Goal: Find specific page/section: Find specific page/section

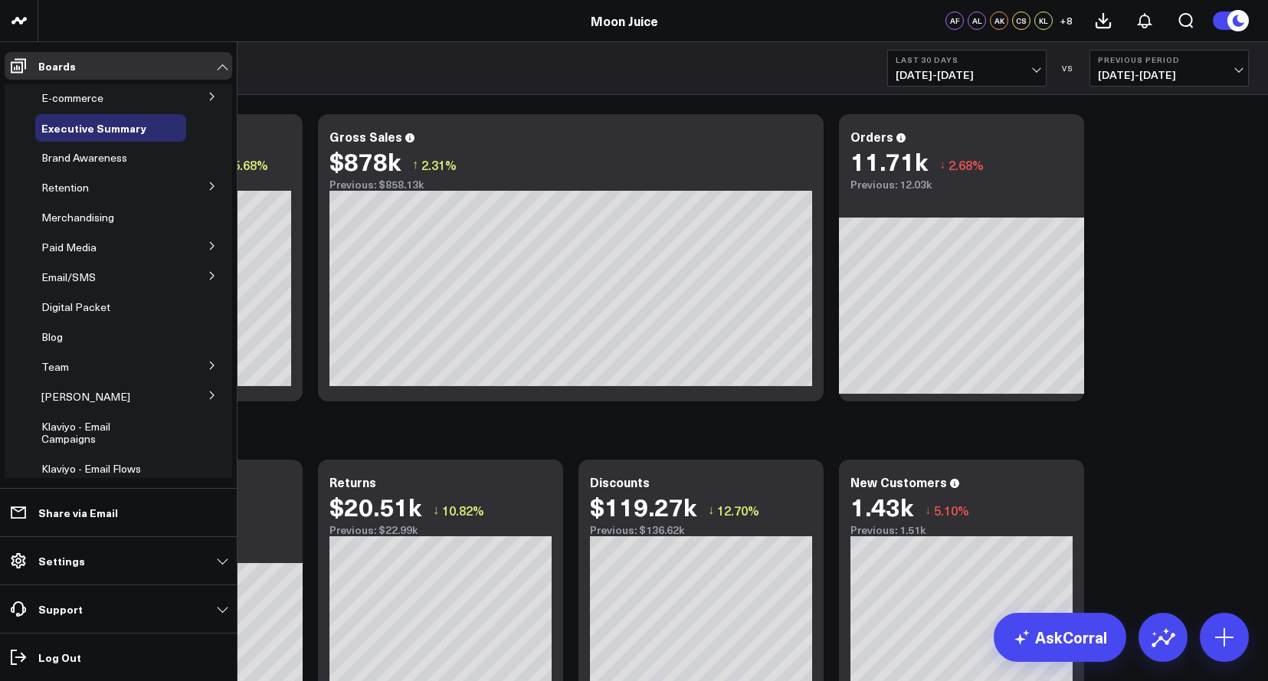
click at [192, 179] on button at bounding box center [212, 185] width 40 height 23
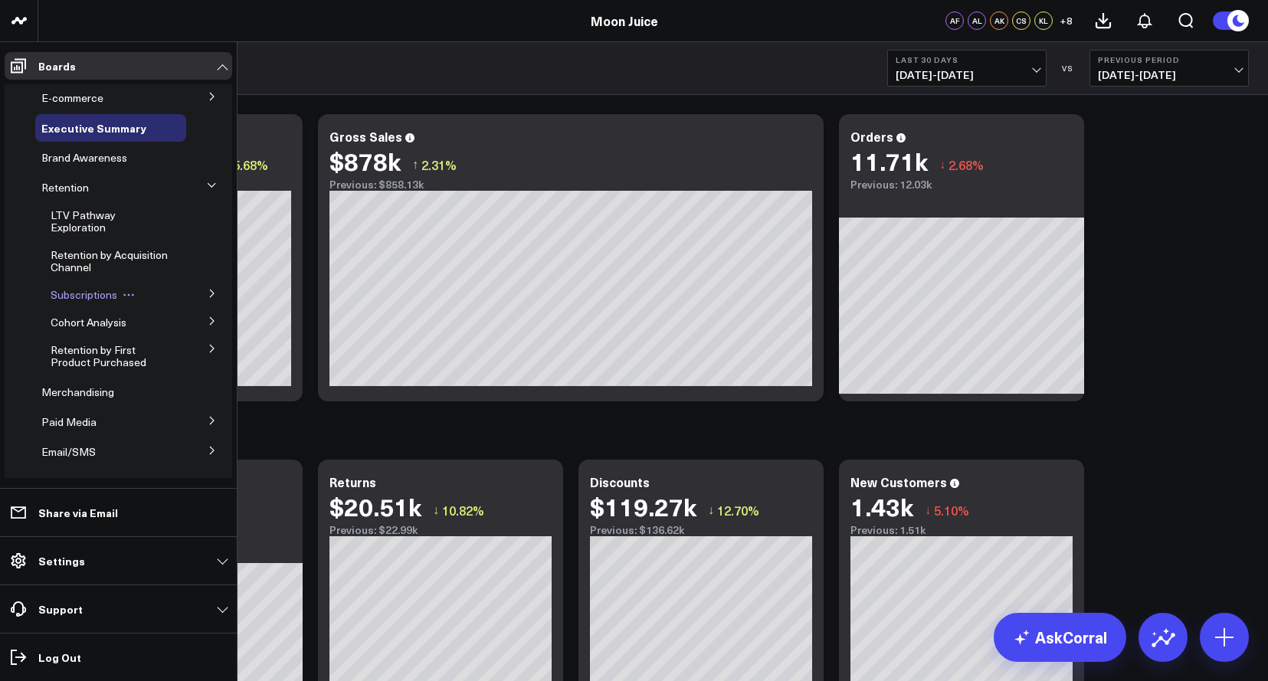
click at [69, 302] on div "Subscriptions" at bounding box center [115, 295] width 142 height 28
click at [218, 290] on button at bounding box center [212, 292] width 40 height 23
click at [97, 295] on span "Subscriptions" at bounding box center [84, 294] width 67 height 15
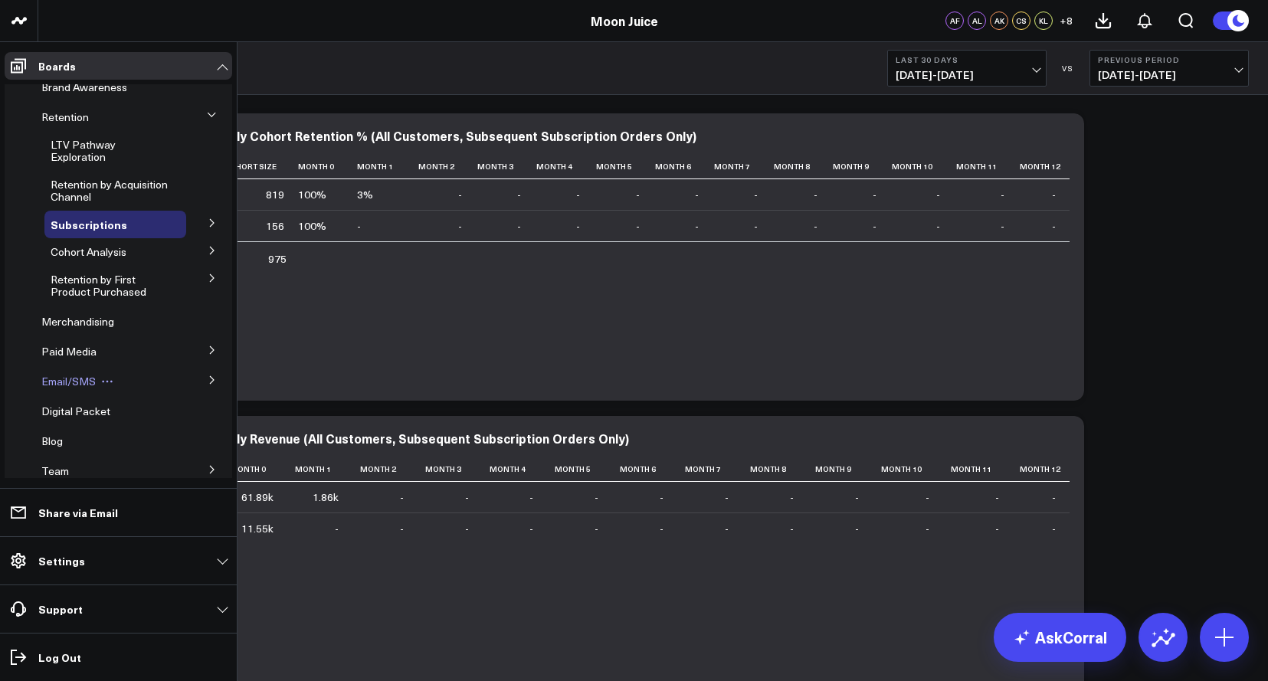
scroll to position [83, 0]
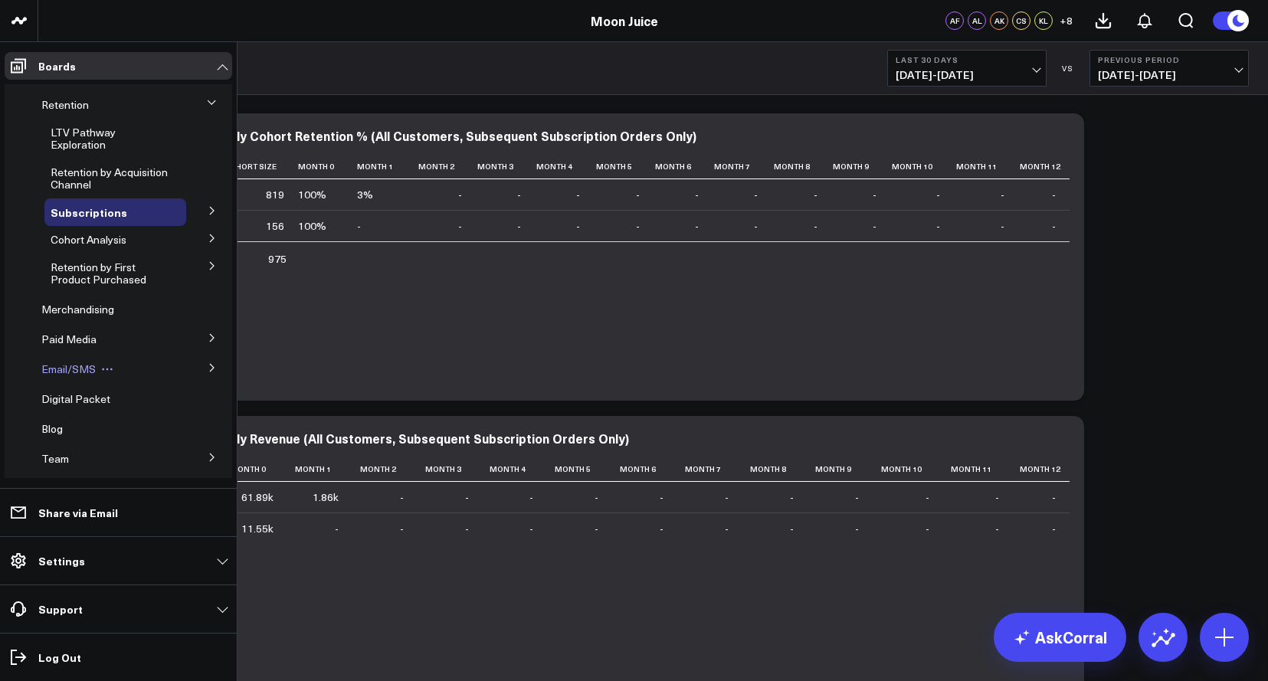
click at [120, 372] on div "Email/SMS" at bounding box center [110, 370] width 151 height 28
click at [192, 364] on button at bounding box center [212, 367] width 40 height 23
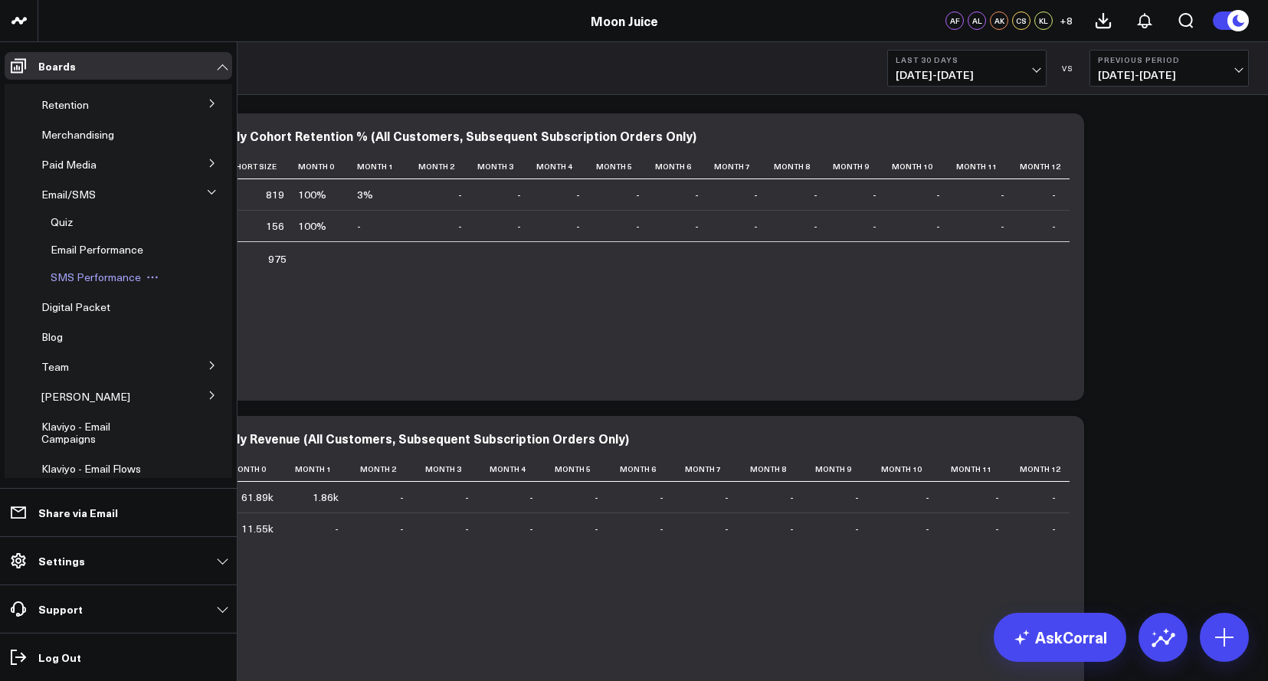
scroll to position [70, 0]
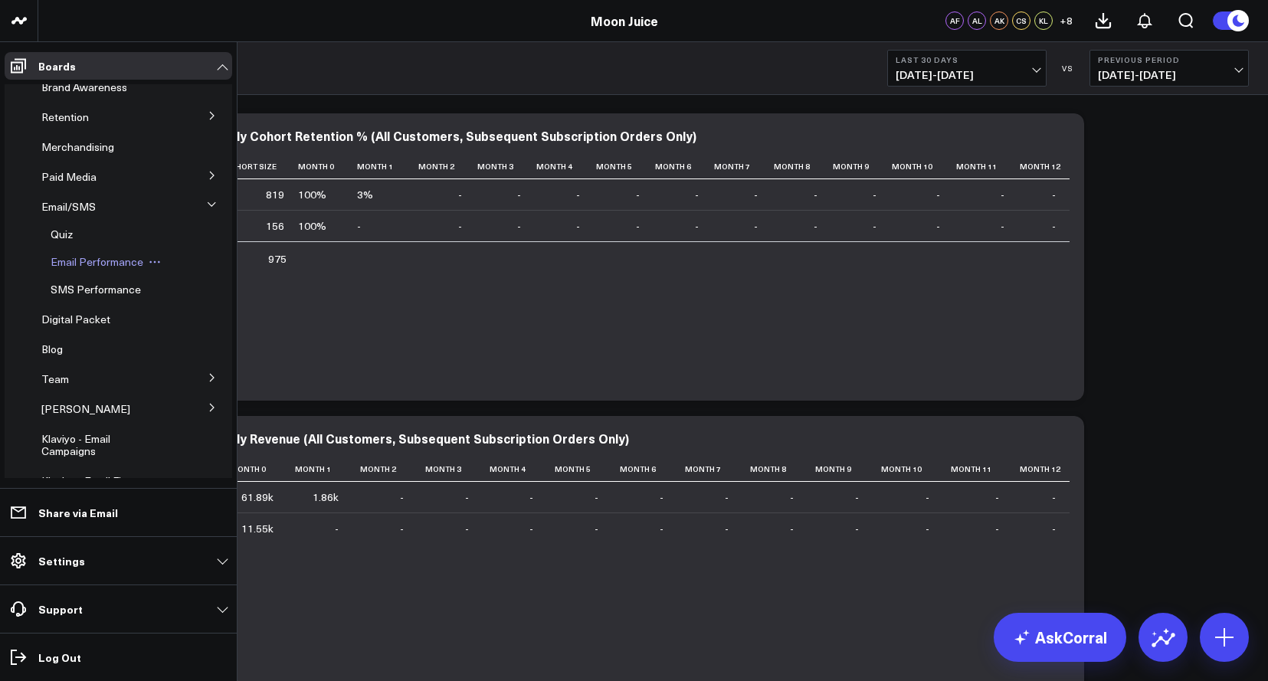
click at [79, 261] on span "Email Performance" at bounding box center [97, 261] width 93 height 15
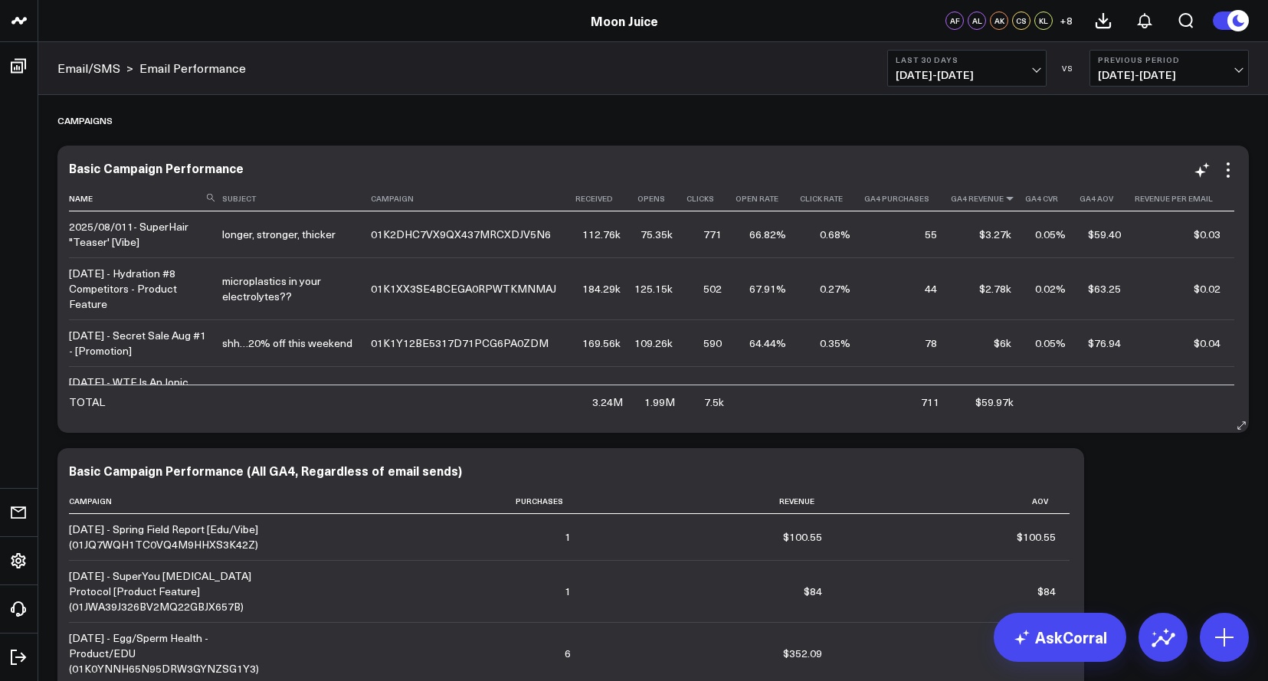
click at [1008, 202] on icon at bounding box center [1010, 198] width 12 height 9
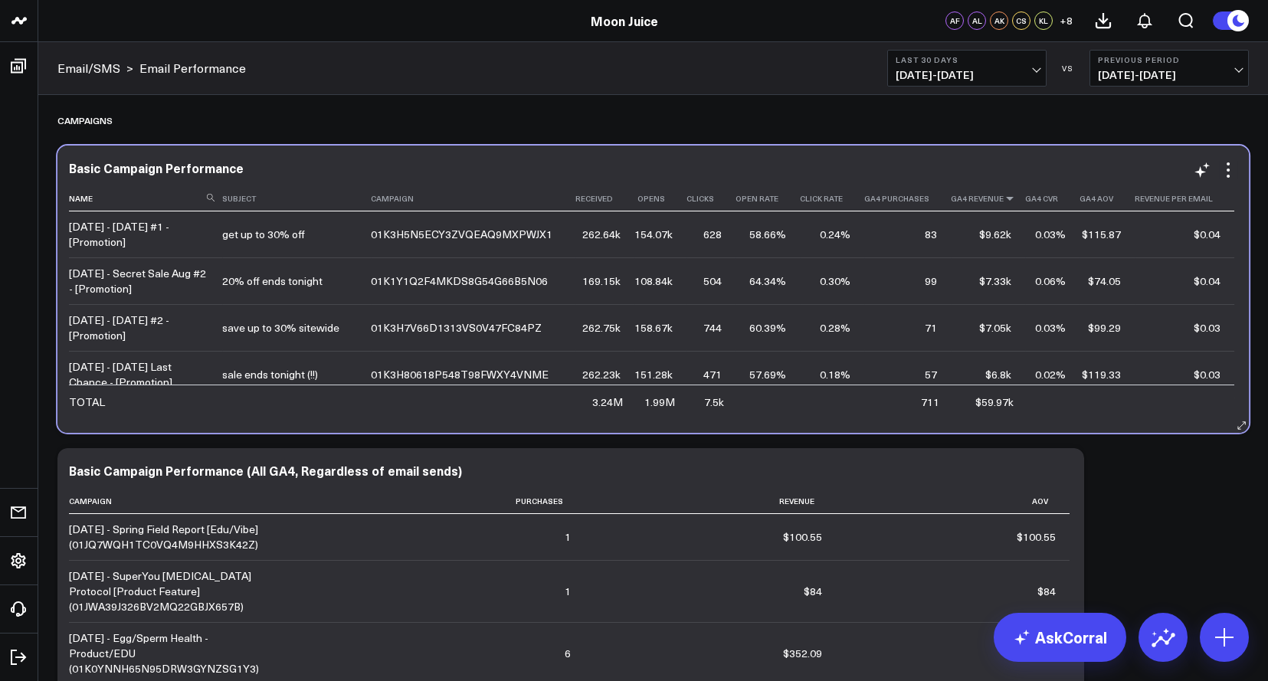
click at [1004, 199] on icon at bounding box center [1010, 198] width 12 height 9
